Goal: Task Accomplishment & Management: Use online tool/utility

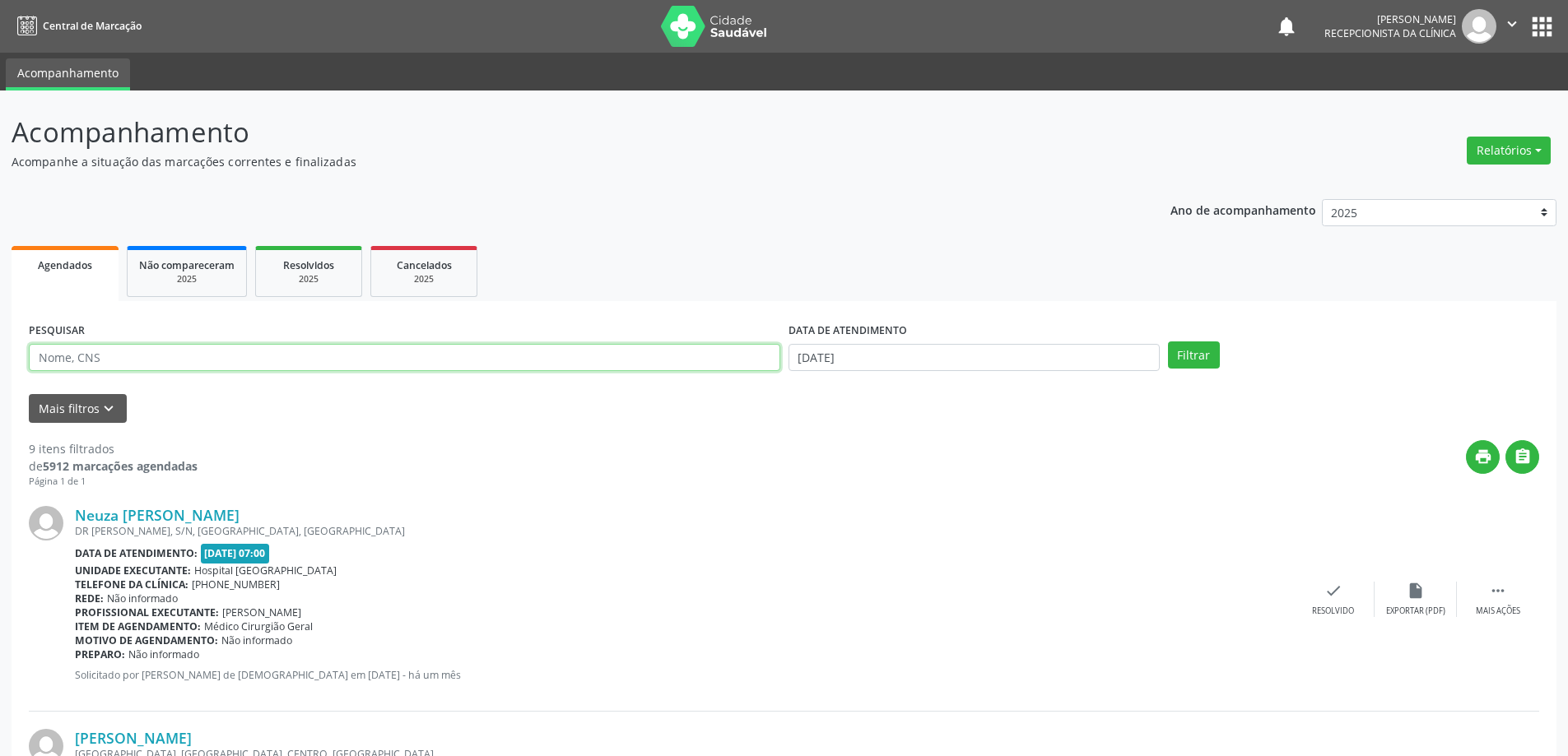
click at [218, 357] on input "text" at bounding box center [404, 357] width 751 height 28
type input "709005871117617"
click at [1168, 341] on button "Filtrar" at bounding box center [1194, 354] width 52 height 28
click at [1339, 591] on icon "check" at bounding box center [1346, 591] width 18 height 18
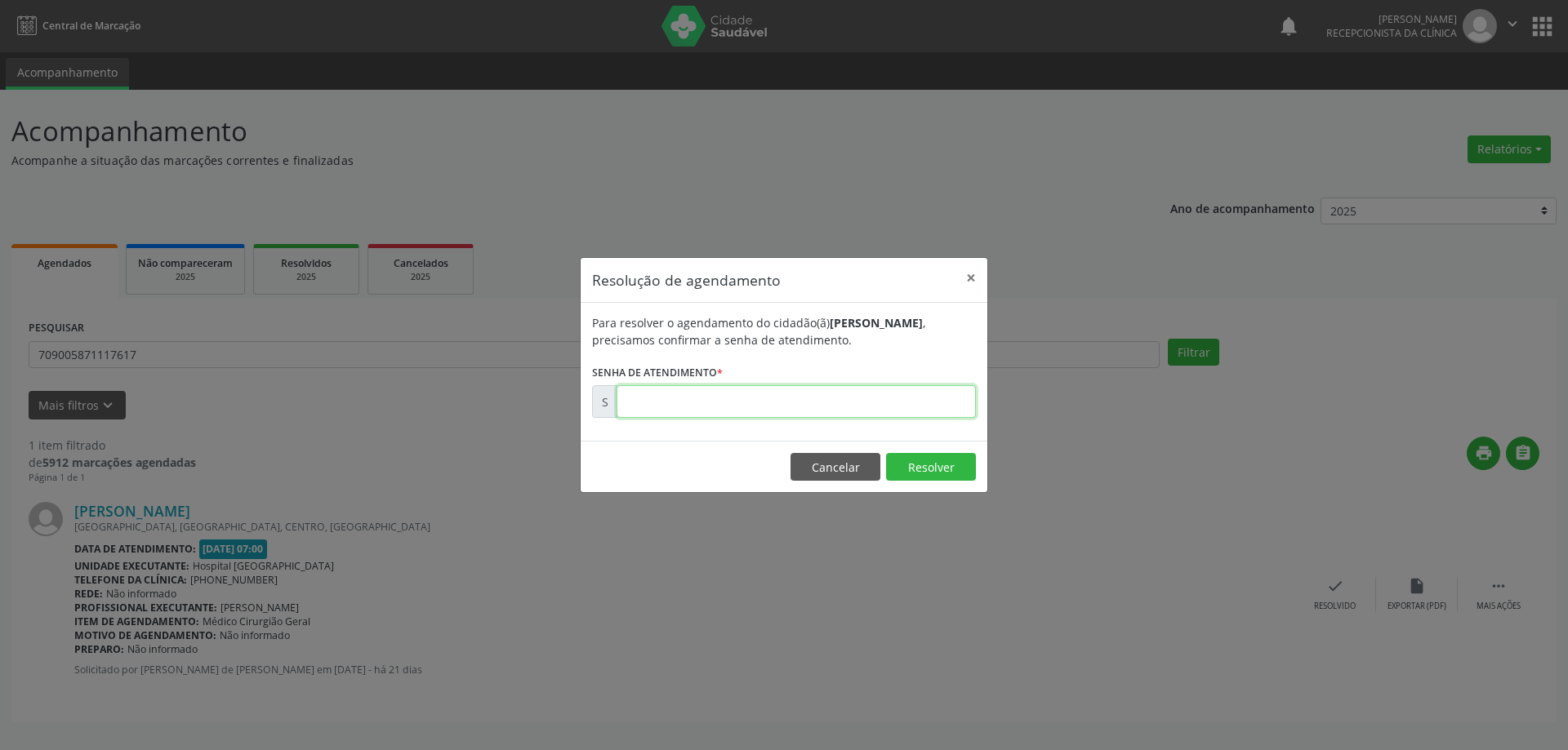
click at [664, 399] on input "text" at bounding box center [795, 401] width 359 height 32
type input "00170677"
click at [919, 466] on button "Resolver" at bounding box center [931, 467] width 90 height 28
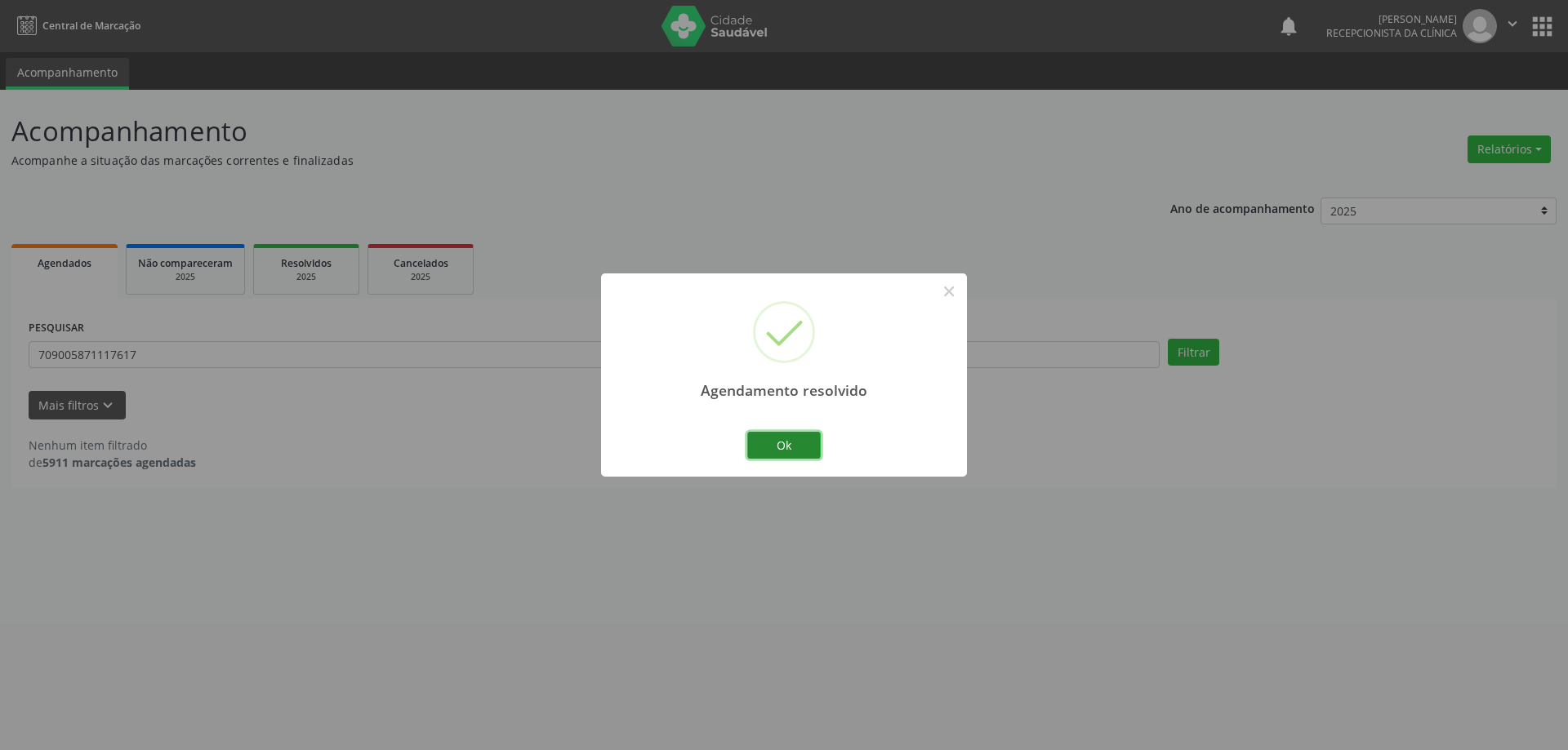
click at [791, 452] on button "Ok" at bounding box center [784, 445] width 73 height 28
